Goal: Navigation & Orientation: Find specific page/section

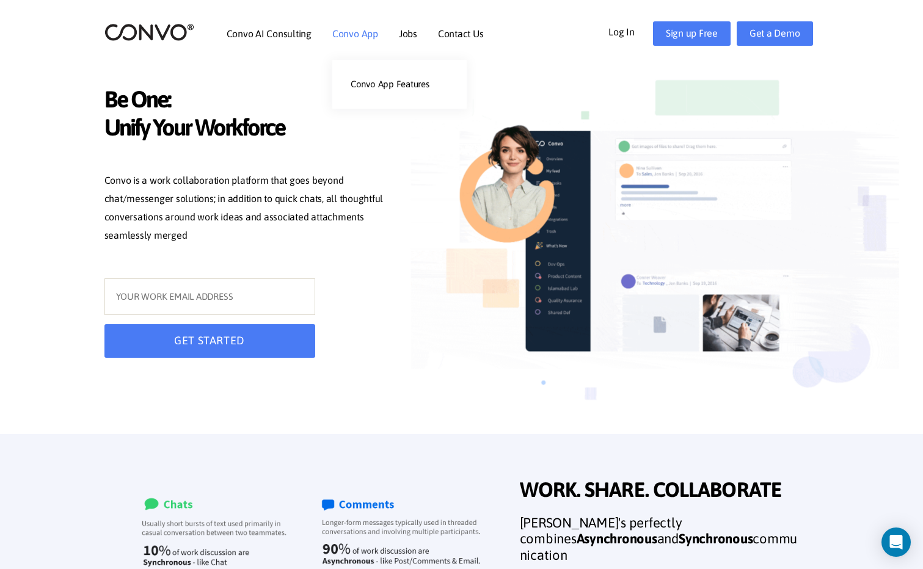
click at [367, 34] on link "Convo App" at bounding box center [355, 34] width 46 height 10
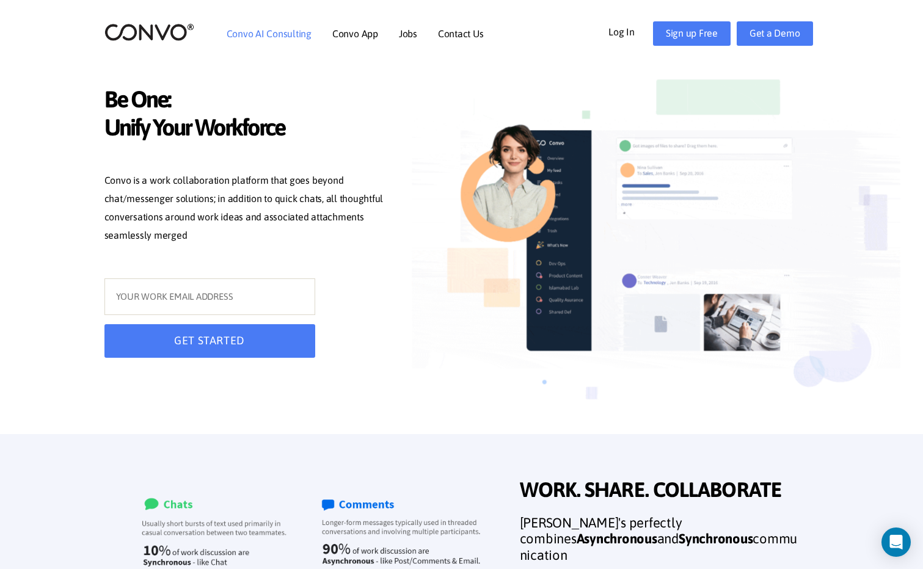
click at [275, 36] on link "Convo AI Consulting" at bounding box center [269, 34] width 85 height 10
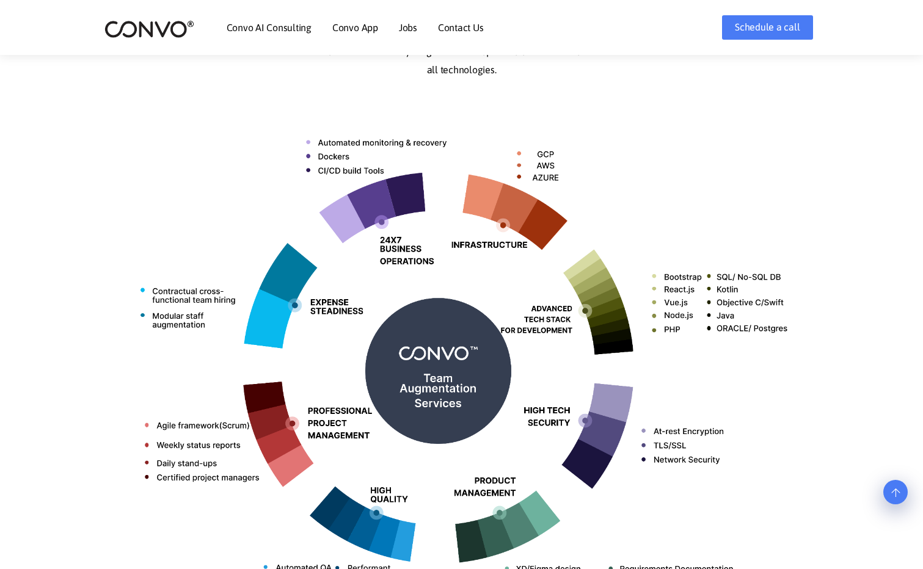
scroll to position [428, 0]
